Goal: Find specific page/section: Find specific page/section

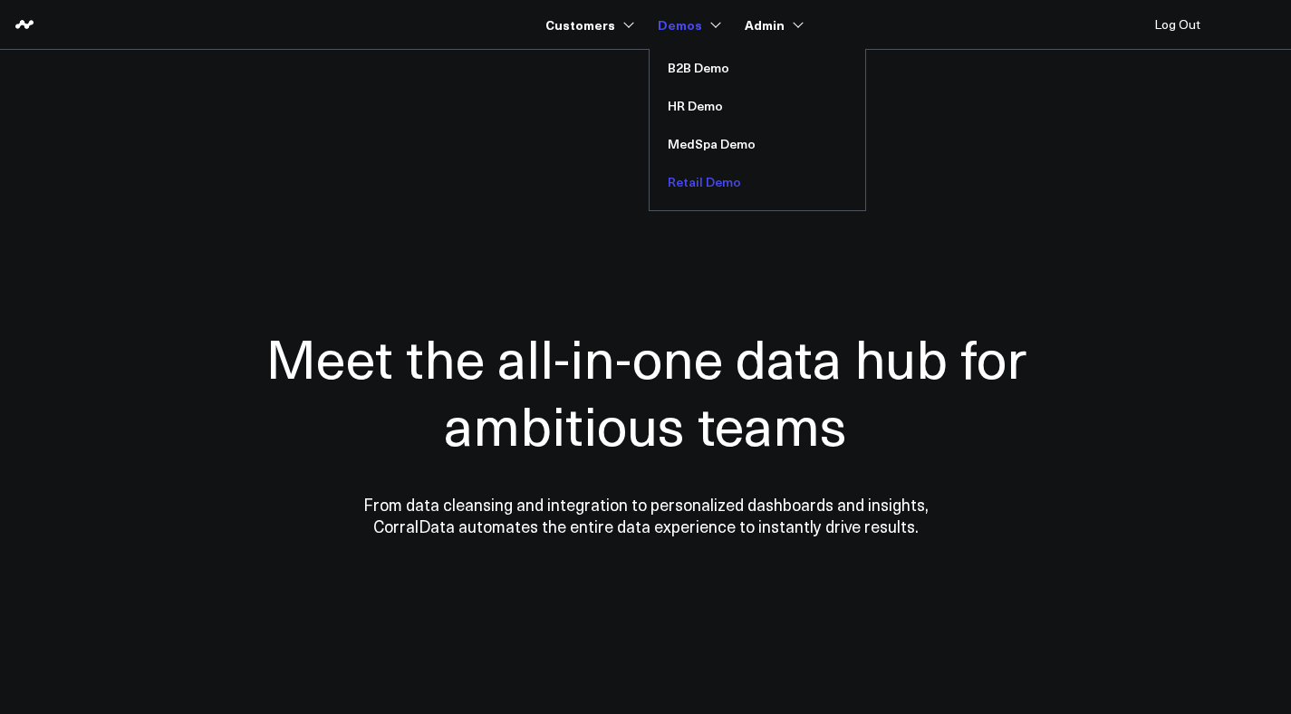
click at [694, 178] on link "Retail Demo" at bounding box center [757, 182] width 216 height 38
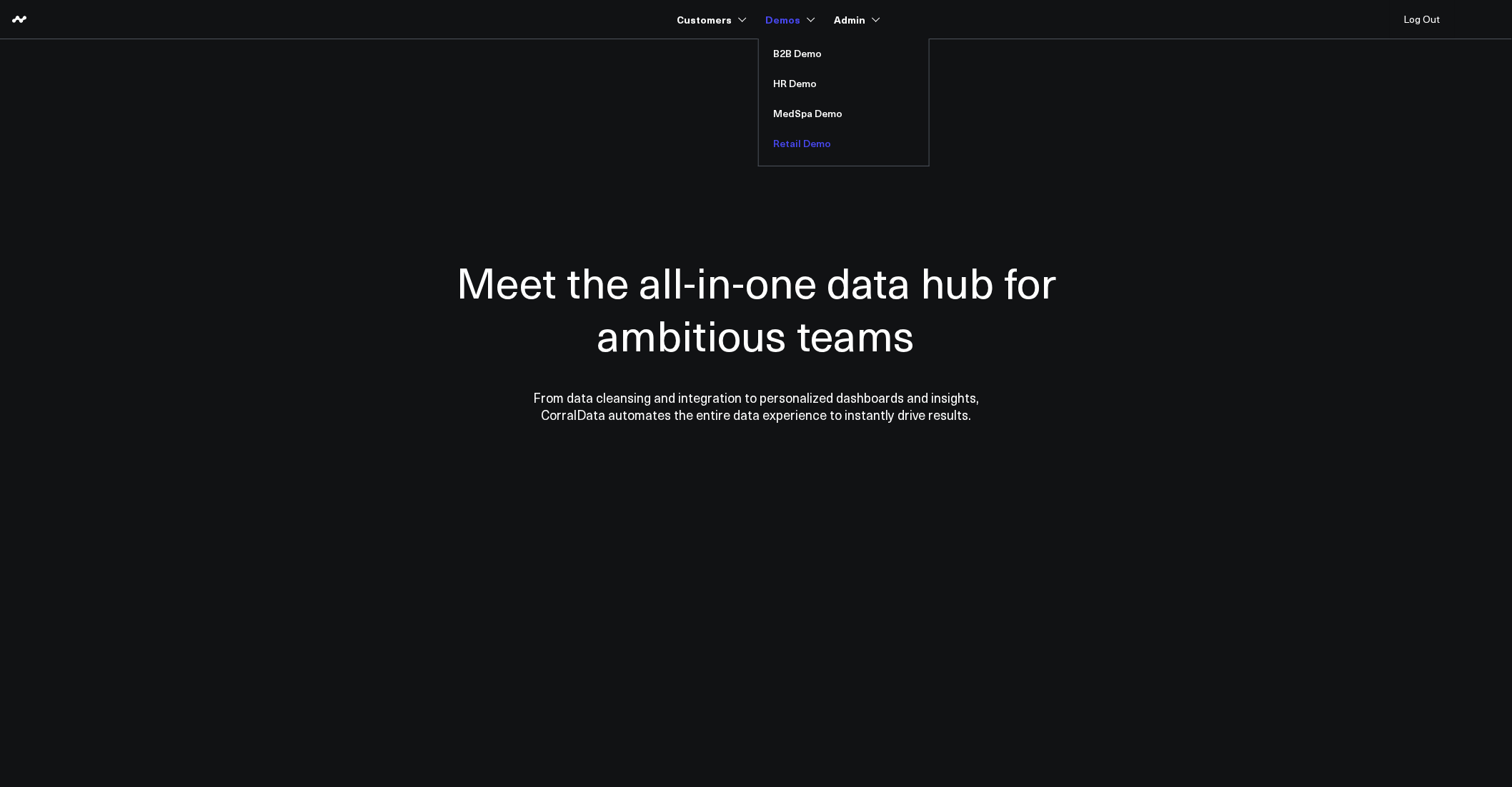
click at [786, 140] on link "Retail Demo" at bounding box center [844, 144] width 170 height 30
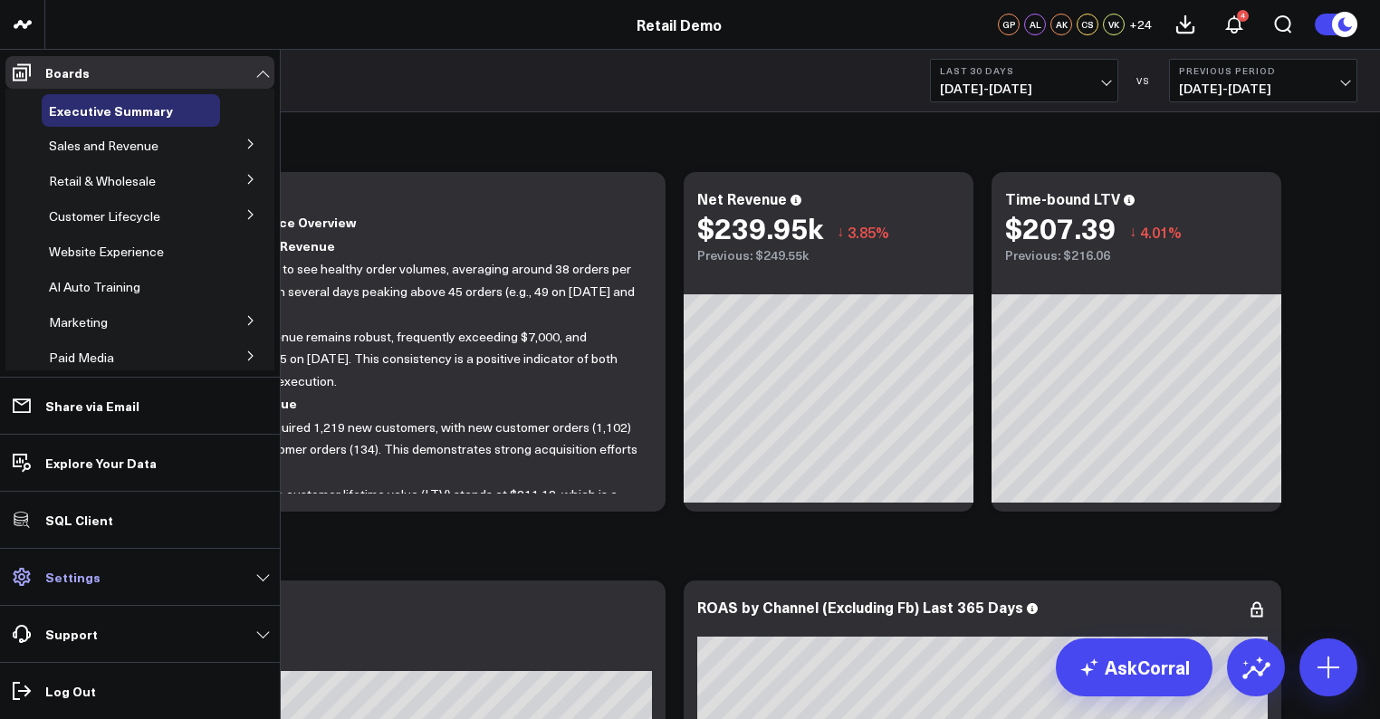
click at [68, 581] on p "Settings" at bounding box center [72, 577] width 55 height 14
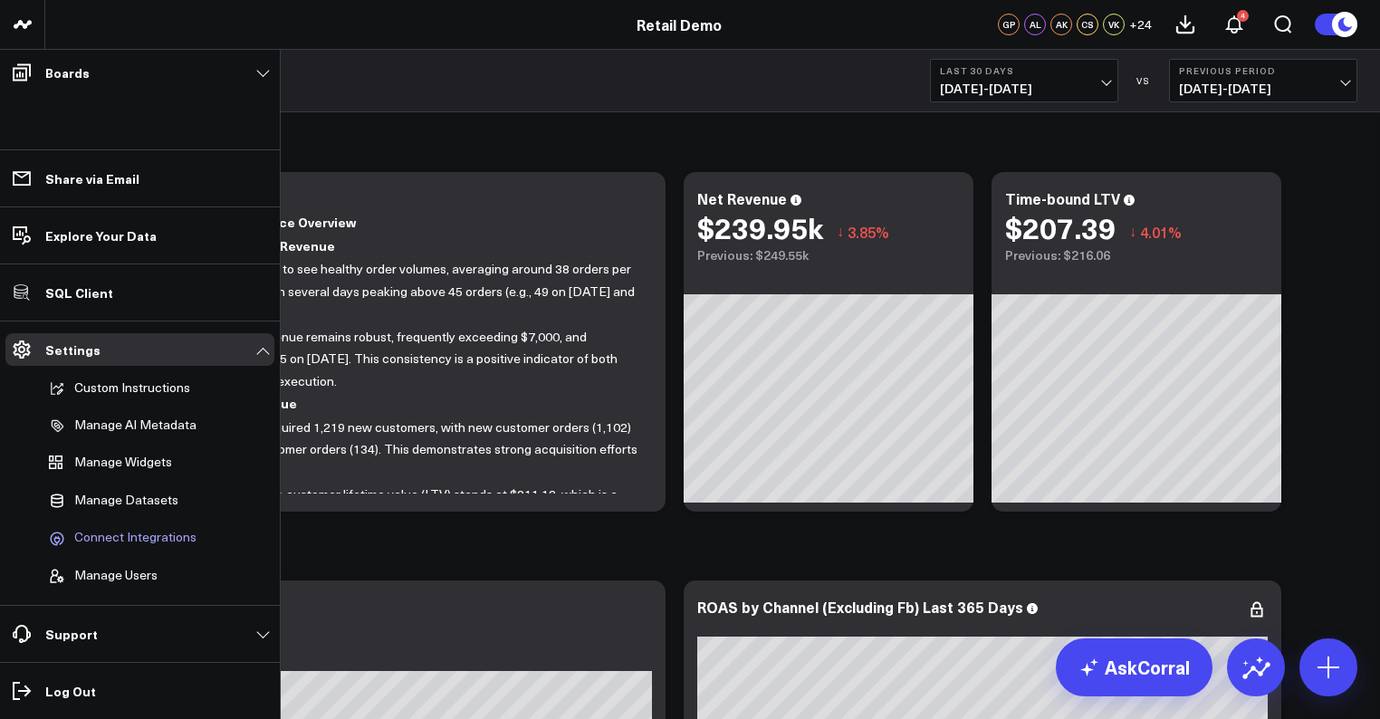
click at [116, 540] on span "Connect Integrations" at bounding box center [135, 538] width 122 height 16
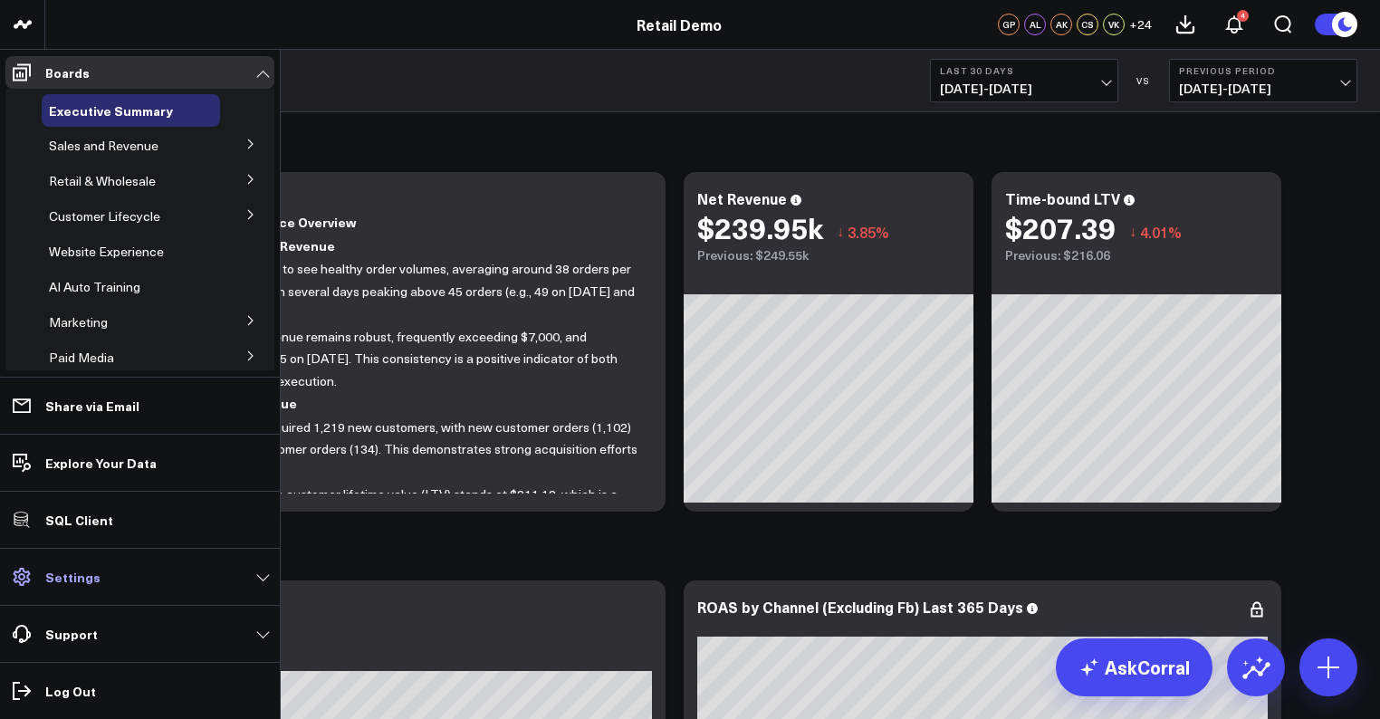
click at [79, 580] on p "Settings" at bounding box center [72, 577] width 55 height 14
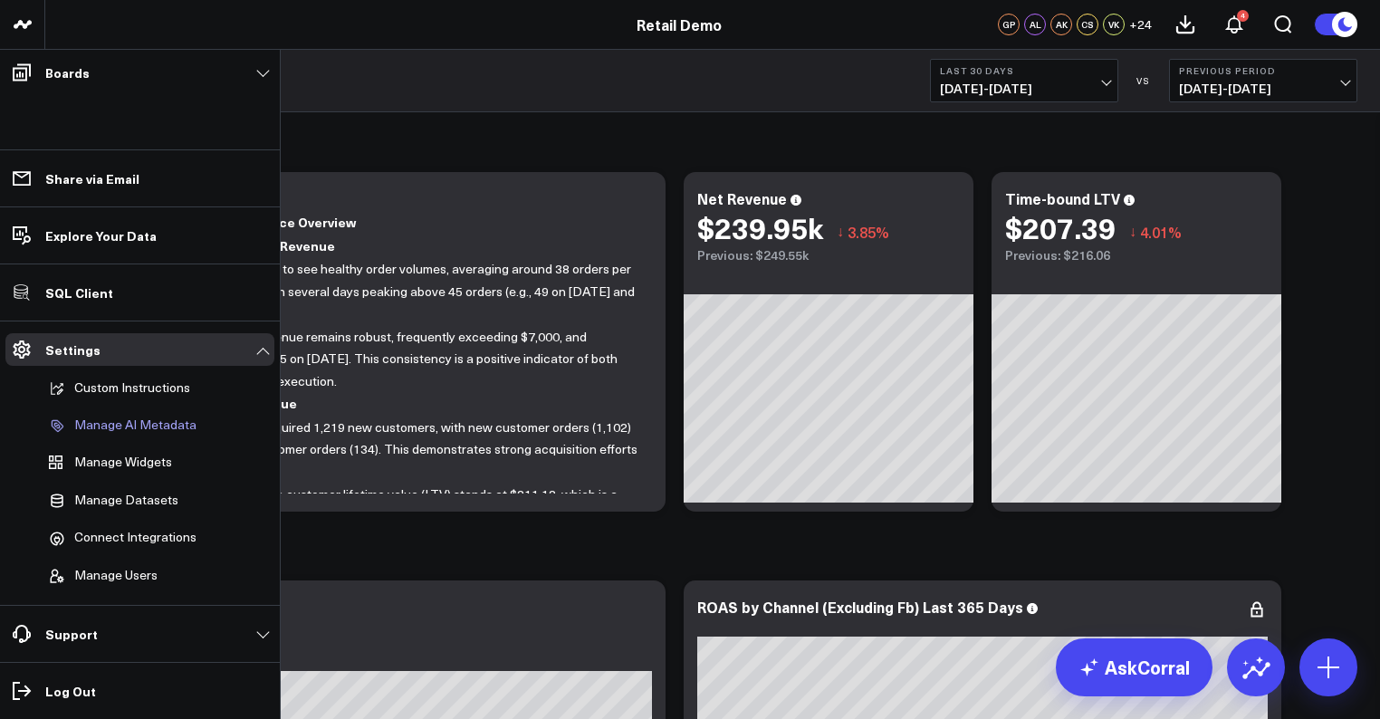
click at [136, 428] on p "Manage AI Metadata" at bounding box center [135, 426] width 122 height 16
